Goal: Transaction & Acquisition: Purchase product/service

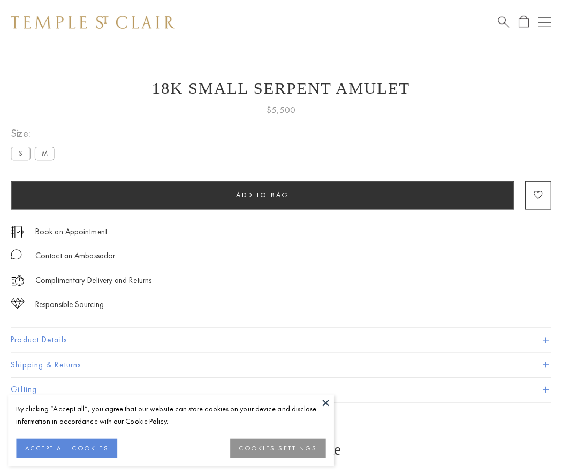
scroll to position [26, 0]
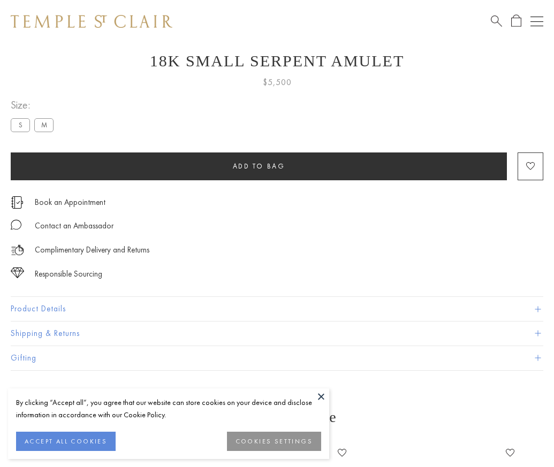
click at [258, 166] on span "Add to bag" at bounding box center [259, 166] width 52 height 9
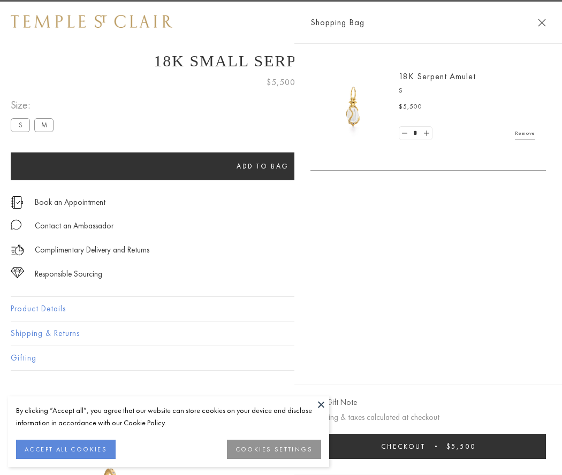
click at [425, 446] on span "Checkout" at bounding box center [403, 446] width 44 height 9
